Goal: Check status: Check status

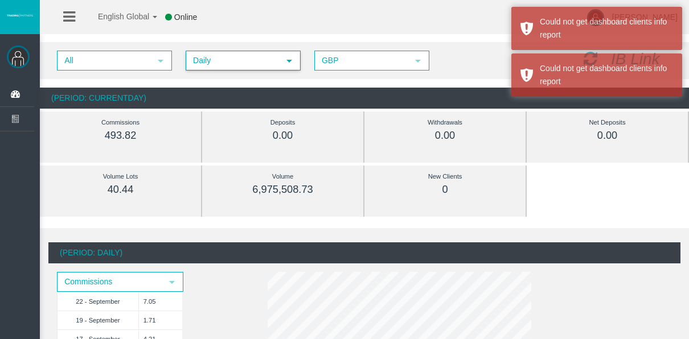
scroll to position [456, 0]
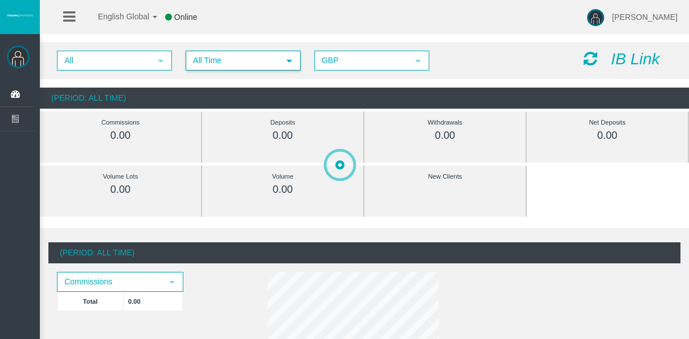
click at [264, 64] on span "All Time" at bounding box center [233, 61] width 92 height 18
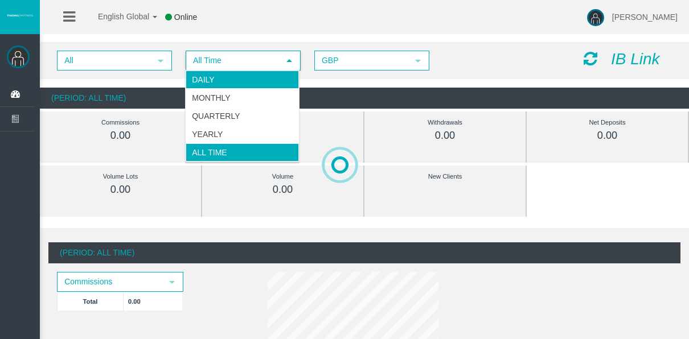
click at [271, 86] on li "Daily" at bounding box center [242, 80] width 113 height 18
